Goal: Task Accomplishment & Management: Use online tool/utility

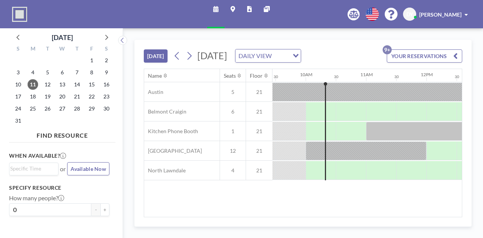
scroll to position [0, 573]
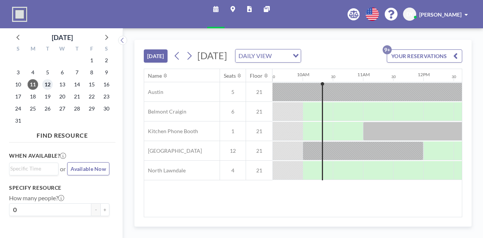
click at [47, 85] on span "12" at bounding box center [47, 84] width 11 height 11
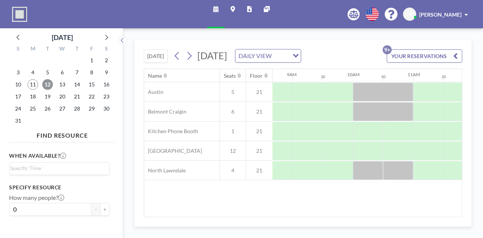
scroll to position [0, 578]
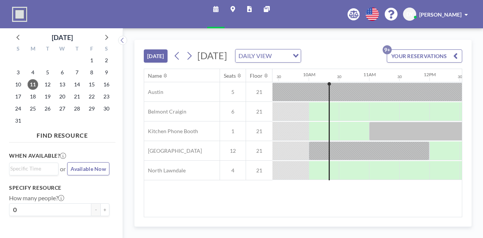
scroll to position [0, 573]
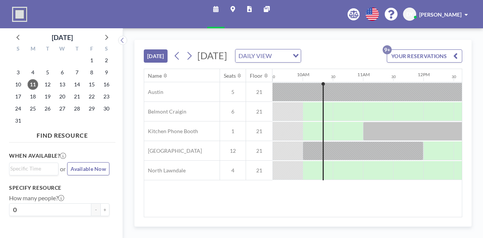
click at [42, 83] on div "12" at bounding box center [47, 84] width 15 height 12
click at [45, 84] on span "12" at bounding box center [47, 84] width 11 height 11
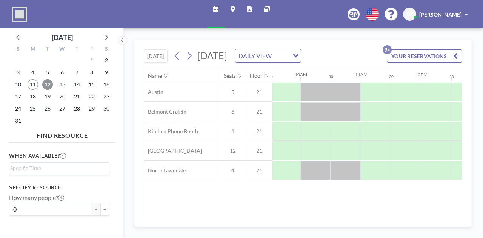
scroll to position [0, 583]
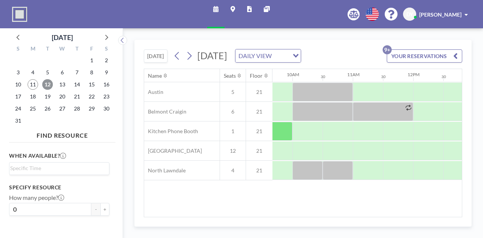
click at [49, 83] on span "12" at bounding box center [47, 84] width 11 height 11
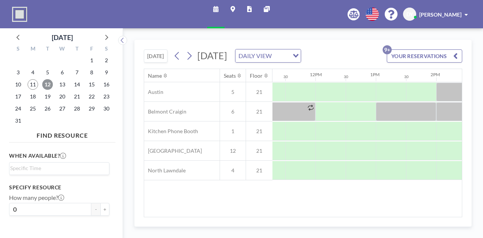
scroll to position [0, 623]
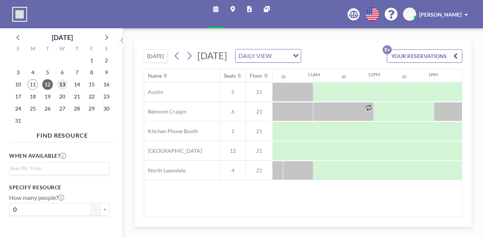
click at [63, 85] on span "13" at bounding box center [62, 84] width 11 height 11
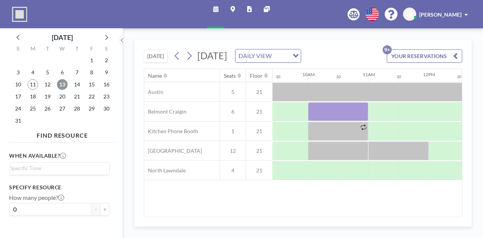
scroll to position [0, 574]
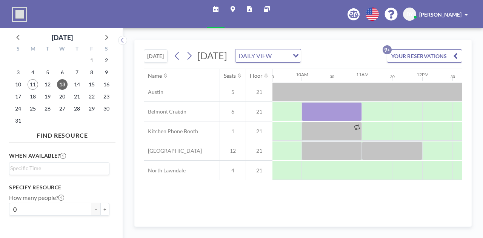
click at [291, 219] on div "TODAY Wednesday, August 13, 2025 DAILY VIEW Loading... YOUR RESERVATIONS 9+ Nam…" at bounding box center [302, 133] width 337 height 187
